Goal: Ask a question: Seek information or help from site administrators or community

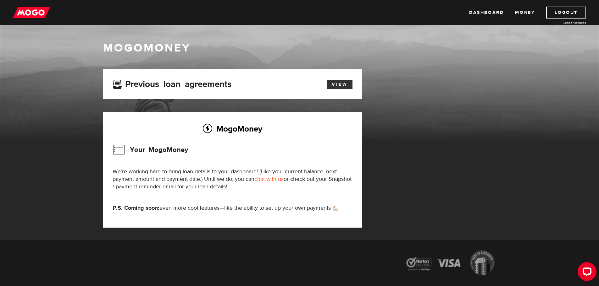
click at [346, 85] on link "View" at bounding box center [339, 84] width 25 height 9
drag, startPoint x: 132, startPoint y: 96, endPoint x: 136, endPoint y: 99, distance: 5.7
click at [279, 181] on link "chat with us" at bounding box center [268, 179] width 29 height 7
